Goal: Information Seeking & Learning: Learn about a topic

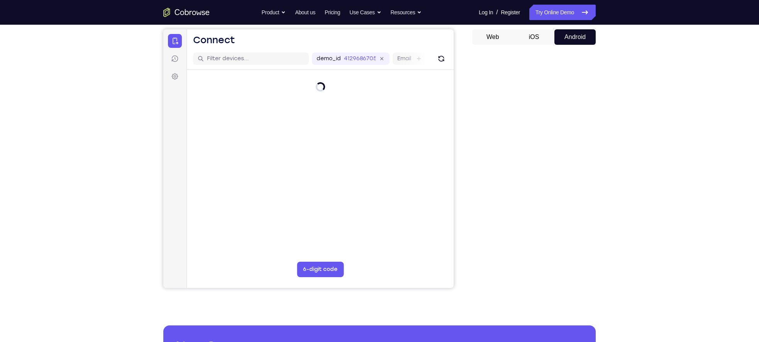
scroll to position [70, 0]
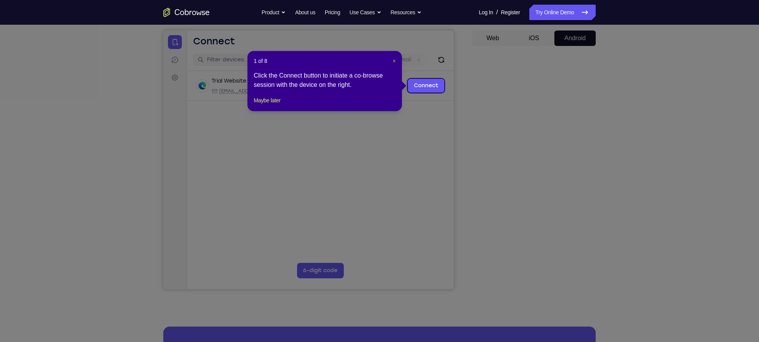
click at [393, 58] on span "×" at bounding box center [394, 61] width 3 height 6
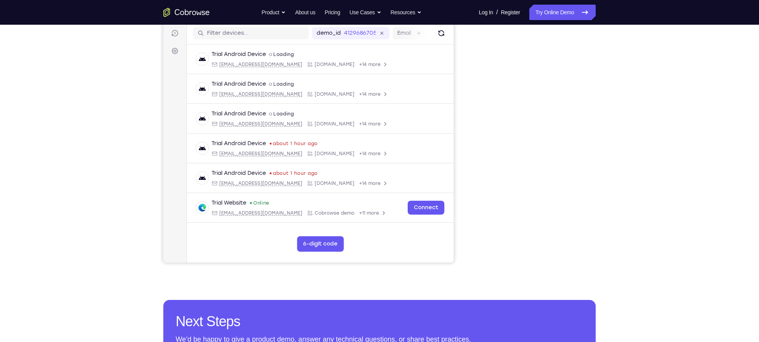
scroll to position [96, 0]
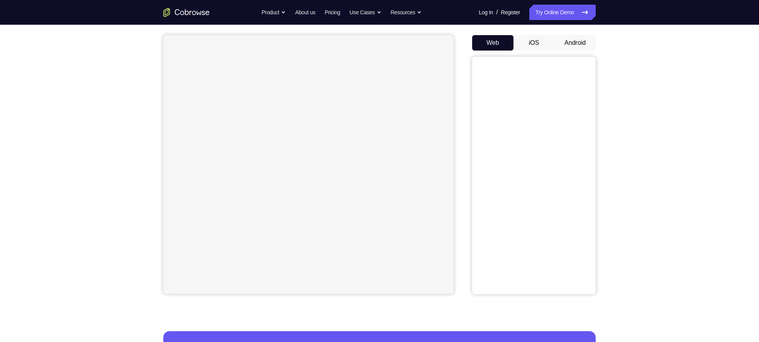
scroll to position [66, 0]
click at [586, 43] on button "Android" at bounding box center [575, 42] width 41 height 15
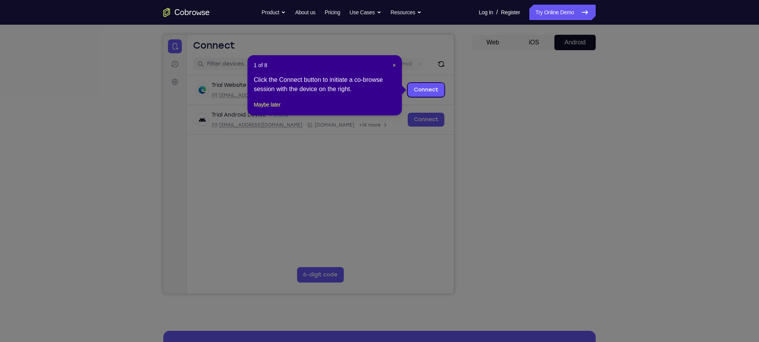
scroll to position [0, 0]
click at [393, 65] on span "×" at bounding box center [394, 65] width 3 height 6
